Goal: Navigation & Orientation: Find specific page/section

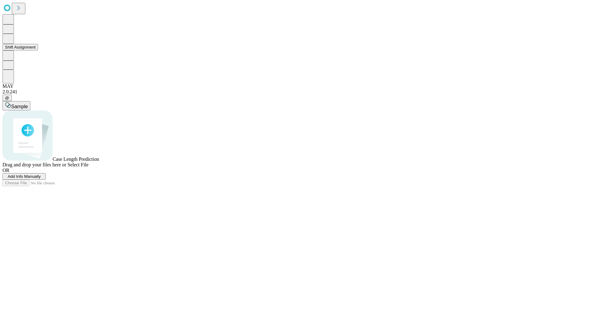
click at [38, 50] on button "Shift Assignment" at bounding box center [20, 47] width 36 height 6
